Goal: Find specific page/section: Find specific page/section

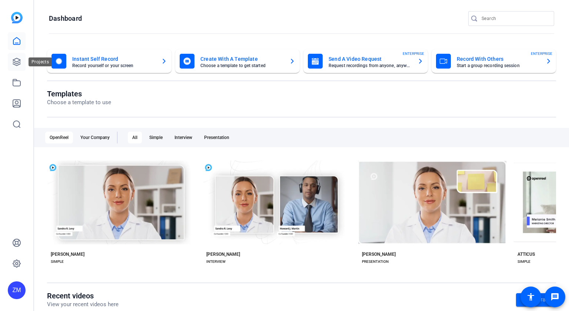
click at [17, 58] on icon at bounding box center [16, 61] width 7 height 7
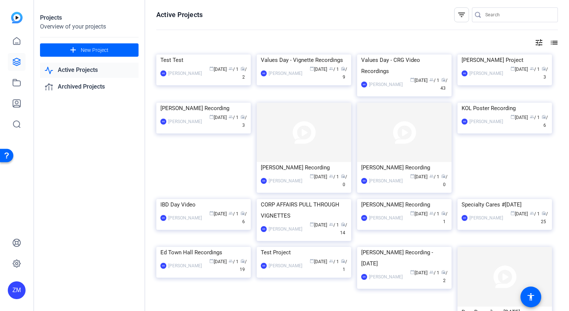
click at [534, 43] on mat-icon "tune" at bounding box center [538, 42] width 9 height 9
click at [480, 54] on div "Newest First" at bounding box center [494, 57] width 63 height 9
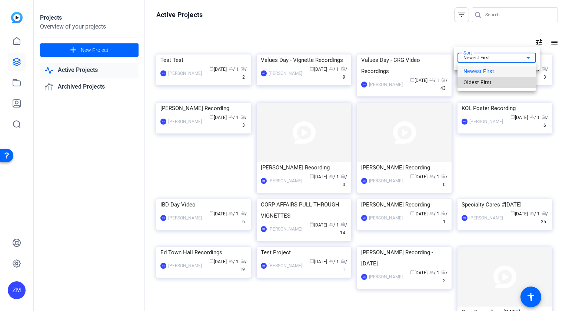
click at [485, 81] on span "Oldest First" at bounding box center [477, 82] width 28 height 9
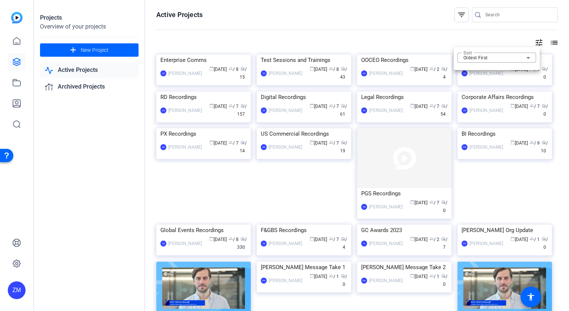
click at [207, 195] on div at bounding box center [284, 155] width 569 height 311
click at [194, 91] on img at bounding box center [203, 91] width 94 height 0
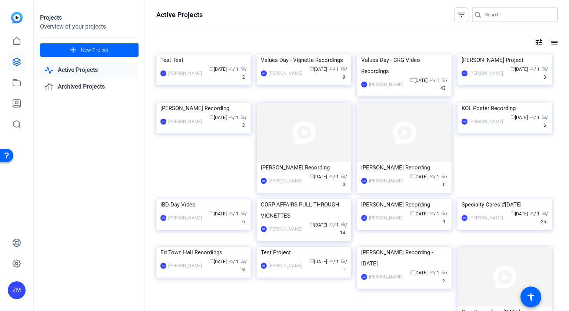
click at [501, 13] on input "Search" at bounding box center [518, 14] width 67 height 9
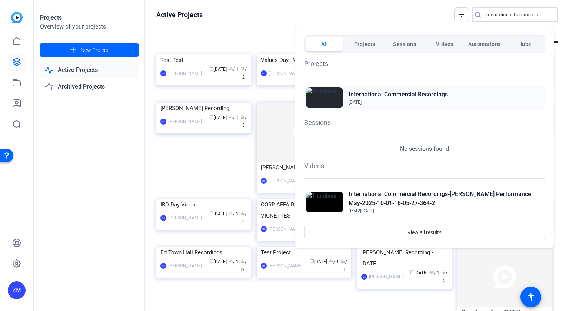
click at [389, 94] on h2 "International Commercial Recordings" at bounding box center [397, 94] width 99 height 9
click at [372, 92] on h2 "International Commercial Recordings" at bounding box center [397, 94] width 99 height 9
click at [362, 44] on span "Projects" at bounding box center [364, 43] width 21 height 13
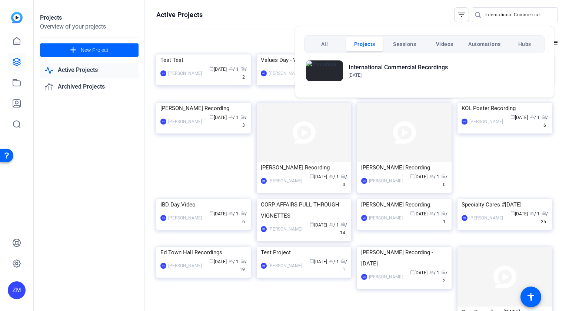
click at [340, 1] on div at bounding box center [284, 155] width 569 height 311
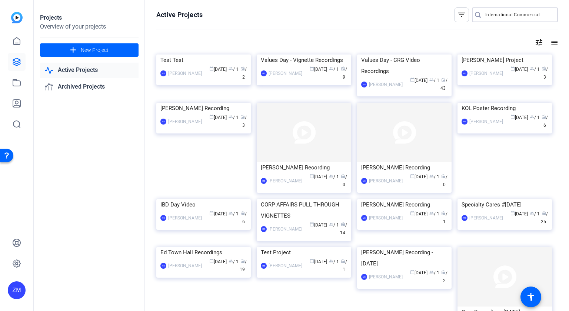
click at [519, 14] on input "International Commercial" at bounding box center [518, 14] width 67 height 9
drag, startPoint x: 537, startPoint y: 14, endPoint x: 451, endPoint y: 4, distance: 86.8
click at [451, 4] on div "Active Projects filter_list International Commercial tune list Test Test MB Mat…" at bounding box center [356, 155] width 423 height 311
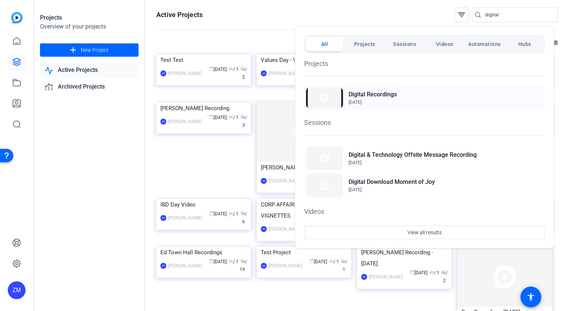
click at [372, 90] on h2 "Digital Recordings" at bounding box center [372, 94] width 48 height 9
click at [497, 13] on div at bounding box center [284, 155] width 569 height 311
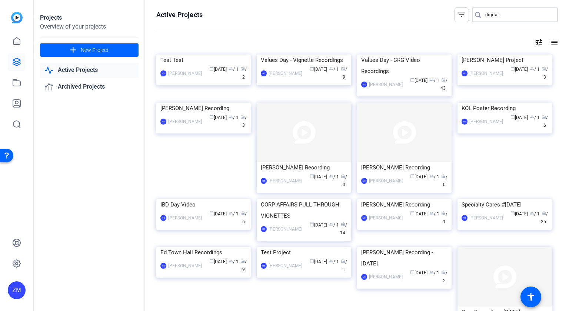
drag, startPoint x: 497, startPoint y: 14, endPoint x: 466, endPoint y: 19, distance: 32.1
click at [466, 19] on div "filter_list digital" at bounding box center [506, 14] width 104 height 15
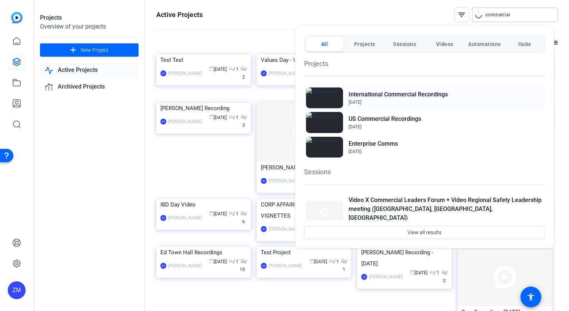
type input "commercial"
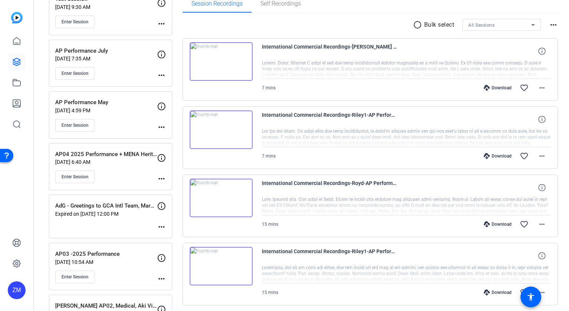
scroll to position [148, 0]
